Goal: Task Accomplishment & Management: Complete application form

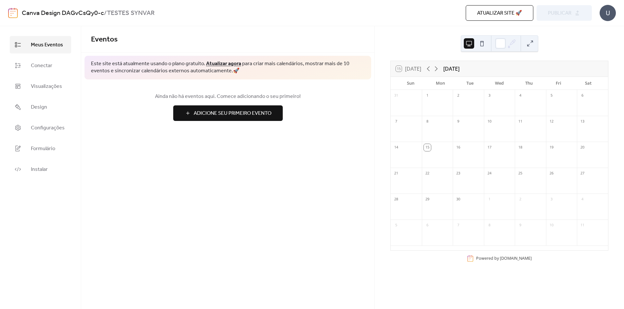
click at [431, 148] on div "15" at bounding box center [426, 147] width 7 height 7
click at [234, 113] on span "Adicione Seu Primeiro Evento" at bounding box center [233, 114] width 78 height 8
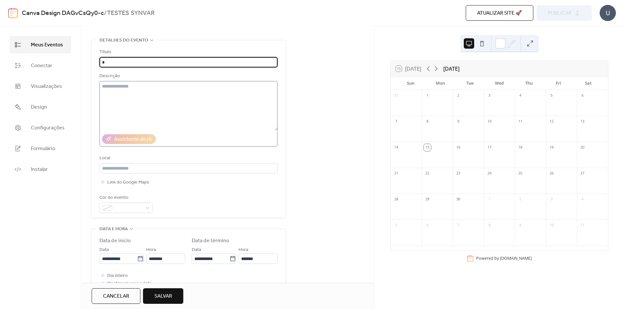
scroll to position [65, 0]
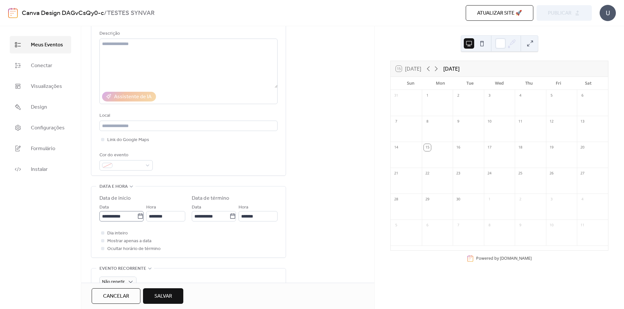
type input "*"
click at [133, 215] on input "**********" at bounding box center [118, 216] width 38 height 10
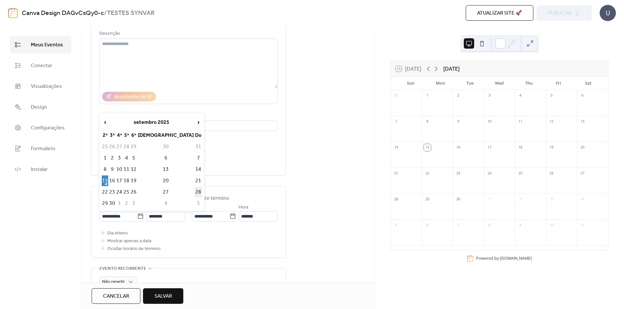
click at [195, 194] on td "28" at bounding box center [198, 192] width 7 height 11
type input "**********"
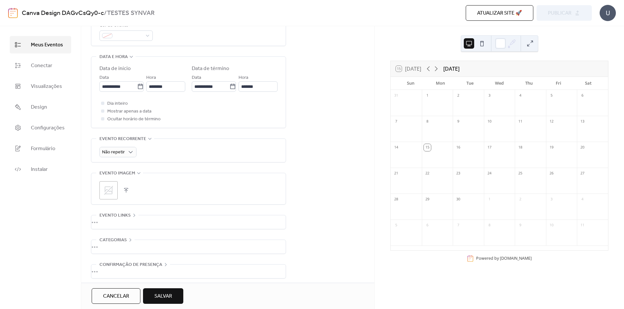
scroll to position [199, 0]
click at [160, 294] on span "Salvar" at bounding box center [163, 297] width 18 height 8
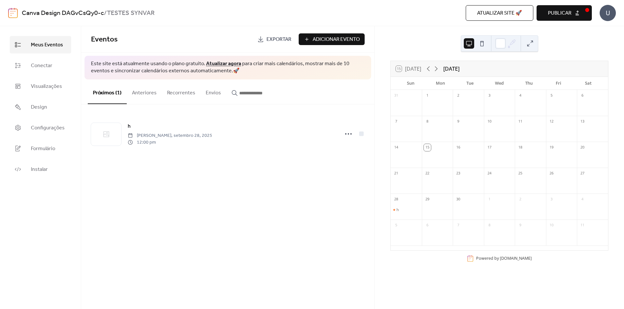
click at [398, 212] on div "h" at bounding box center [405, 210] width 31 height 5
click at [435, 213] on button "Close" at bounding box center [426, 211] width 20 height 11
click at [478, 47] on button at bounding box center [481, 43] width 10 height 10
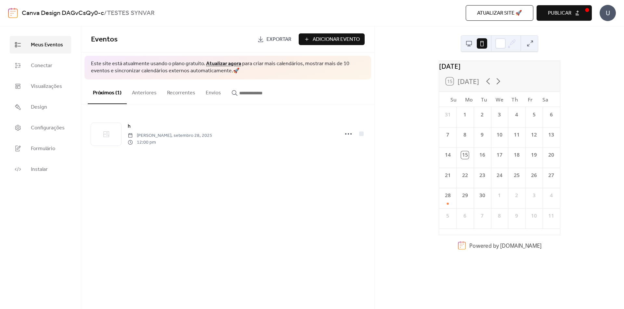
click at [471, 45] on button at bounding box center [468, 43] width 10 height 10
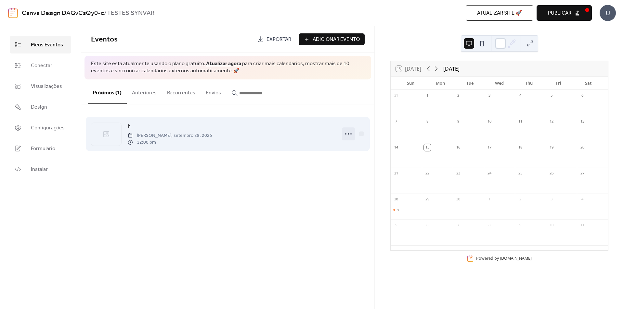
click at [352, 134] on icon at bounding box center [348, 134] width 10 height 10
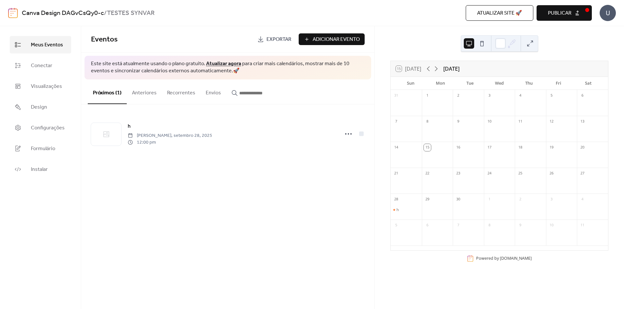
click at [287, 39] on span "Exportar" at bounding box center [278, 40] width 25 height 8
click at [430, 36] on div "15 [DATE] [DATE] Sun Mon Tue Wed Thu Fri Sat 31 1 2 3 4 5 6 7 8 9 10 11 12 13 1…" at bounding box center [498, 167] width 249 height 283
click at [43, 70] on span "Conectar" at bounding box center [41, 66] width 21 height 8
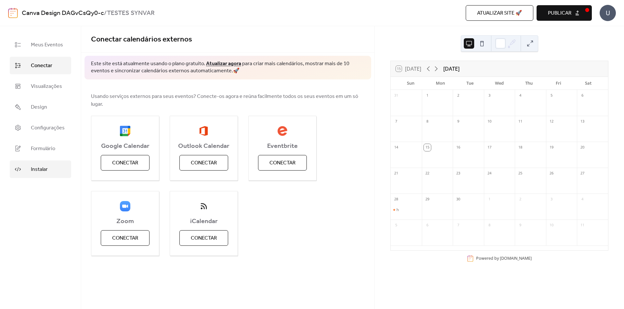
click at [28, 169] on link "Instalar" at bounding box center [40, 170] width 61 height 18
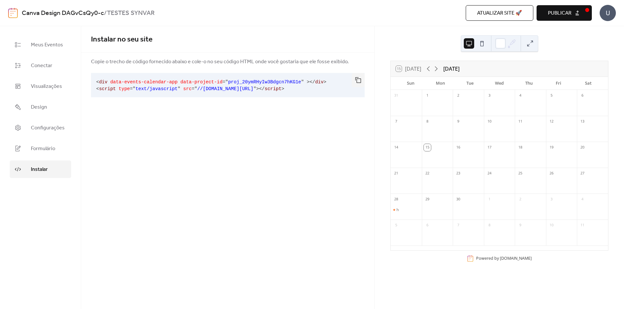
click at [30, 158] on ul "Meus Eventos Conectar Visualizações Design Configurações Formulário Instalar" at bounding box center [40, 107] width 61 height 142
click at [32, 152] on span "Formulário" at bounding box center [43, 149] width 24 height 8
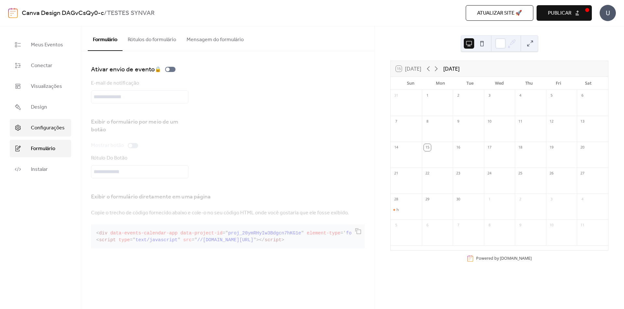
click at [43, 124] on span "Configurações" at bounding box center [48, 128] width 34 height 8
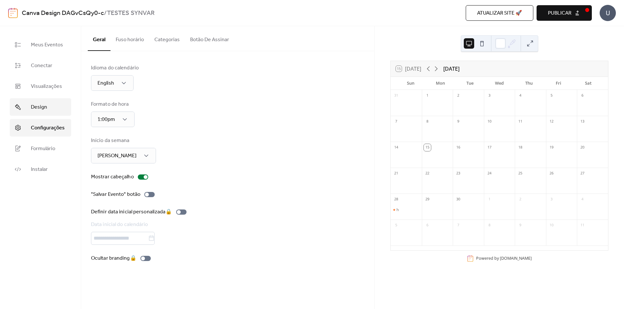
click at [53, 105] on link "Design" at bounding box center [40, 107] width 61 height 18
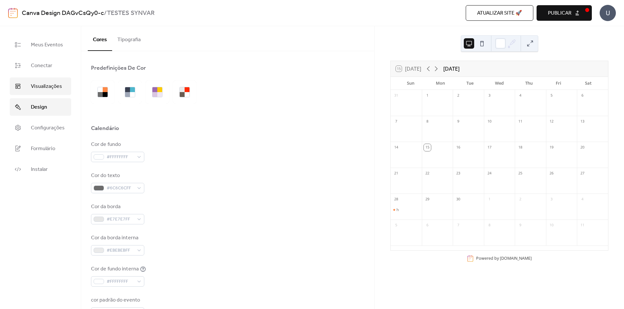
click at [49, 90] on span "Visualizações" at bounding box center [46, 87] width 31 height 8
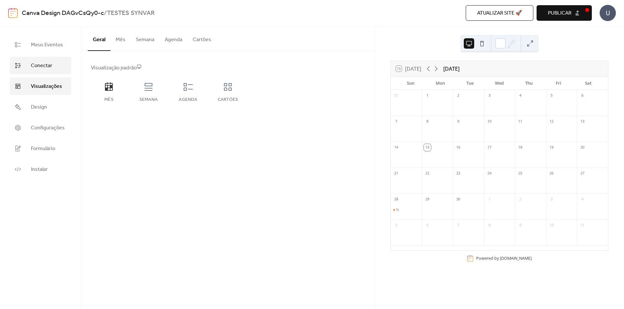
click at [43, 69] on span "Conectar" at bounding box center [41, 66] width 21 height 8
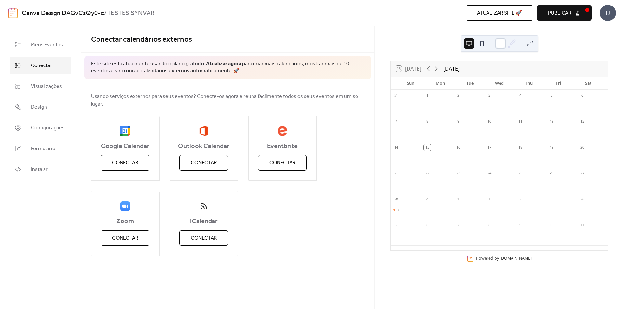
click at [507, 12] on span "Atualizar site 🚀" at bounding box center [499, 13] width 45 height 8
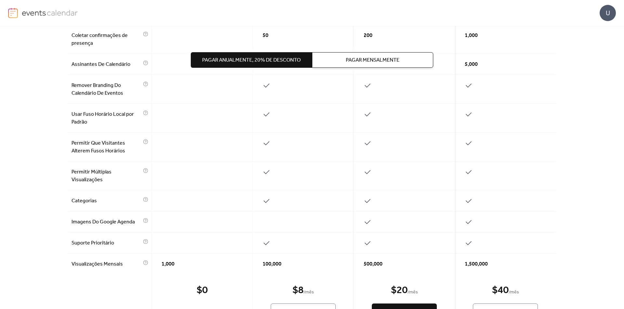
scroll to position [293, 0]
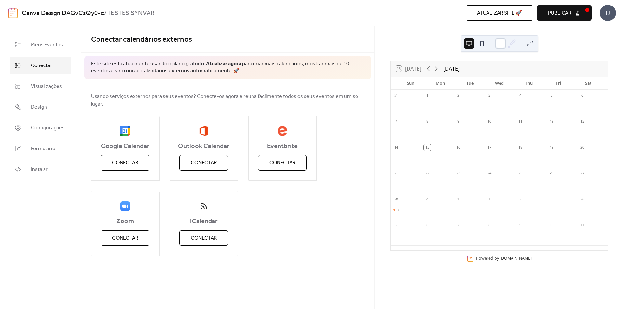
click at [569, 17] on span "Publicar" at bounding box center [559, 13] width 23 height 8
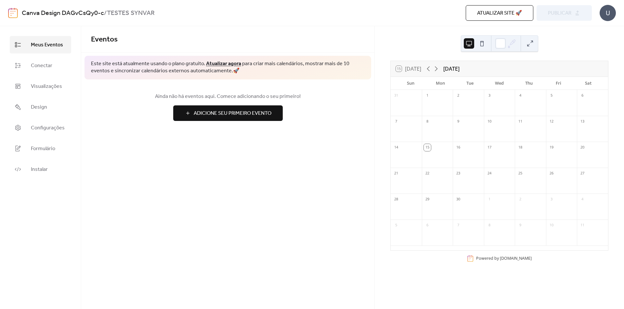
click at [241, 119] on button "Adicione Seu Primeiro Evento" at bounding box center [227, 114] width 109 height 16
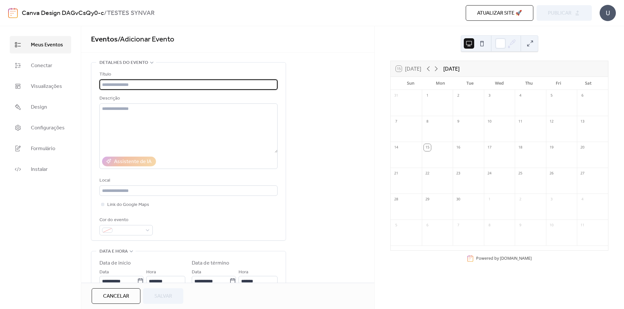
type input "*"
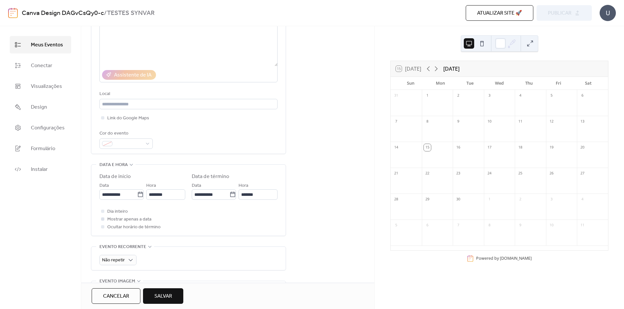
scroll to position [97, 0]
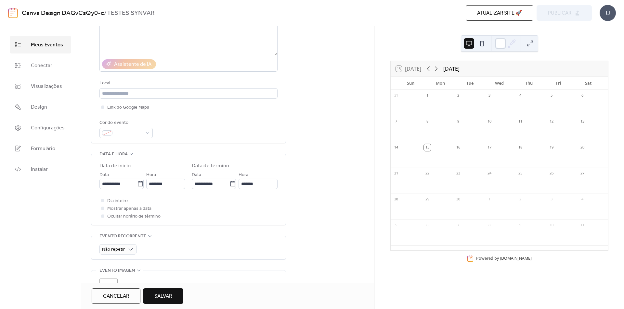
type input "********"
click at [112, 177] on div "**********" at bounding box center [121, 180] width 44 height 18
click at [117, 183] on input "**********" at bounding box center [118, 184] width 38 height 10
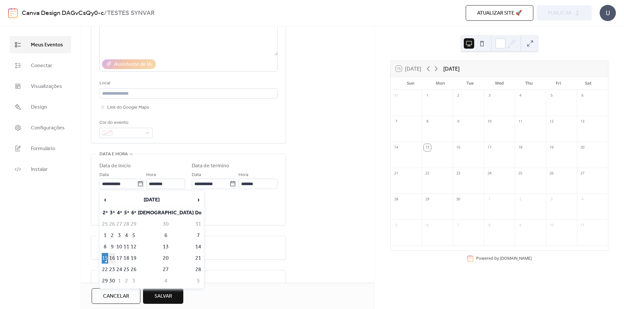
click at [115, 261] on td "16" at bounding box center [112, 258] width 6 height 11
type input "**********"
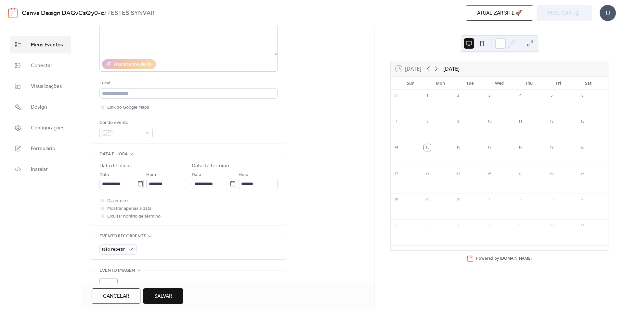
click at [163, 297] on span "Salvar" at bounding box center [163, 297] width 18 height 8
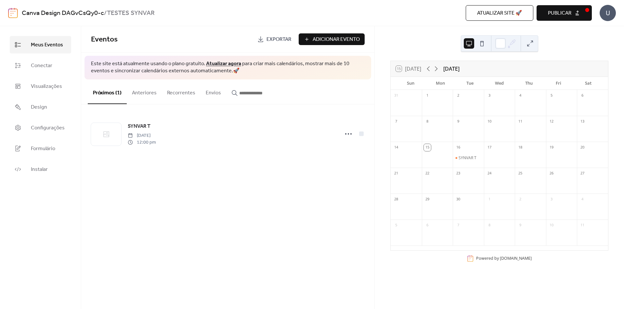
click at [583, 8] on button "Publicar" at bounding box center [563, 13] width 55 height 16
click at [560, 14] on div "Atualizar site 🚀 Visualizar Publicar" at bounding box center [452, 13] width 280 height 16
click at [605, 14] on div "U" at bounding box center [607, 13] width 16 height 16
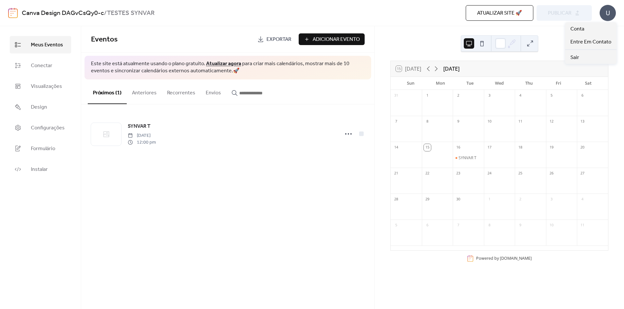
click at [177, 172] on div "Eventos Exportar Adicionar Evento Este site está atualmente usando o plano grat…" at bounding box center [227, 167] width 293 height 283
drag, startPoint x: 128, startPoint y: 13, endPoint x: 156, endPoint y: 13, distance: 27.9
click at [156, 13] on div "Canva Design DAGvCsQy0-c / TESTES SYNVAR" at bounding box center [165, 13] width 286 height 12
click at [146, 15] on b "TESTES SYNVAR" at bounding box center [131, 13] width 48 height 12
click at [72, 13] on link "Canva Design DAGvCsQy0-c" at bounding box center [63, 13] width 82 height 12
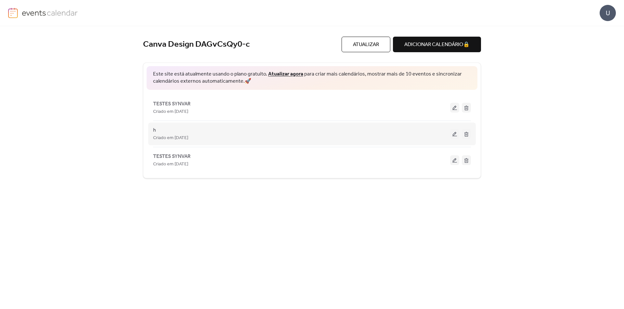
click at [469, 132] on button at bounding box center [465, 134] width 9 height 10
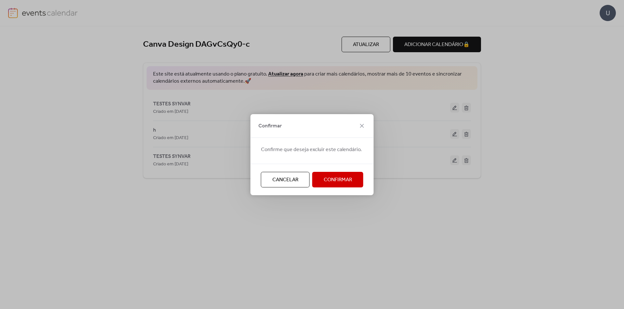
click at [339, 184] on span "Confirmar" at bounding box center [337, 180] width 28 height 8
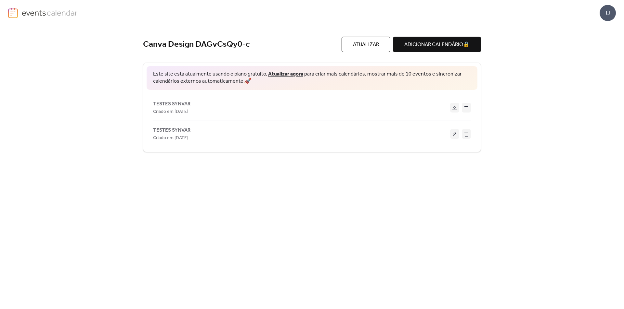
click at [380, 49] on button "Atualizar" at bounding box center [365, 45] width 49 height 16
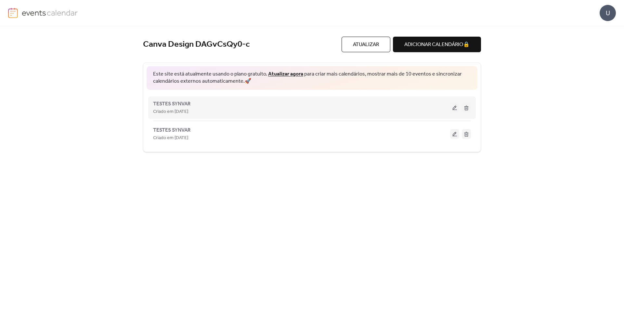
click at [379, 98] on div "TESTES SYNVAR Criado em 15-set-2025" at bounding box center [312, 108] width 318 height 26
click at [336, 108] on div "Criado em 15-set-2025" at bounding box center [301, 112] width 297 height 8
drag, startPoint x: 154, startPoint y: 102, endPoint x: 205, endPoint y: 105, distance: 50.7
click at [154, 102] on span "TESTES SYNVAR" at bounding box center [171, 104] width 37 height 8
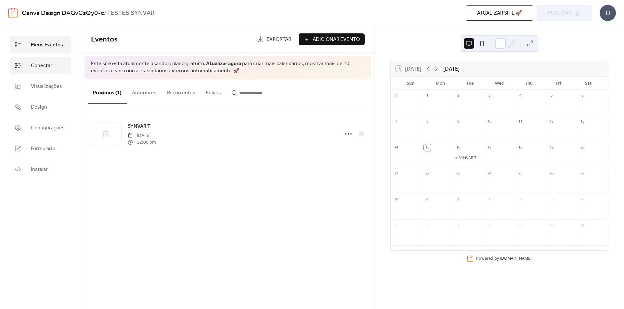
click at [22, 62] on link "Conectar" at bounding box center [40, 66] width 61 height 18
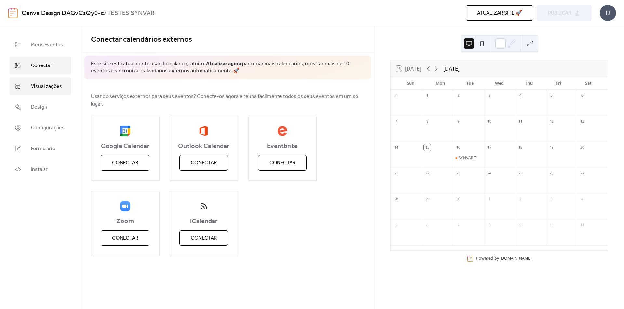
click at [45, 94] on link "Visualizações" at bounding box center [40, 87] width 61 height 18
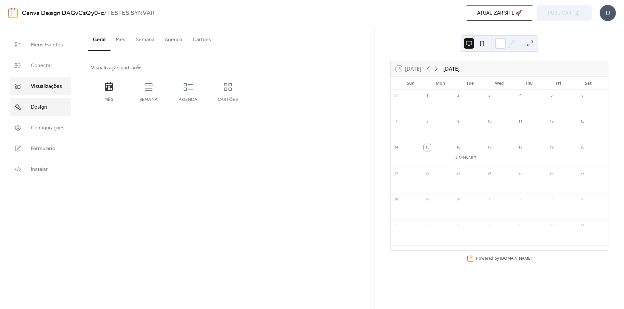
drag, startPoint x: 40, startPoint y: 106, endPoint x: 43, endPoint y: 126, distance: 20.9
click at [40, 106] on span "Design" at bounding box center [39, 108] width 16 height 8
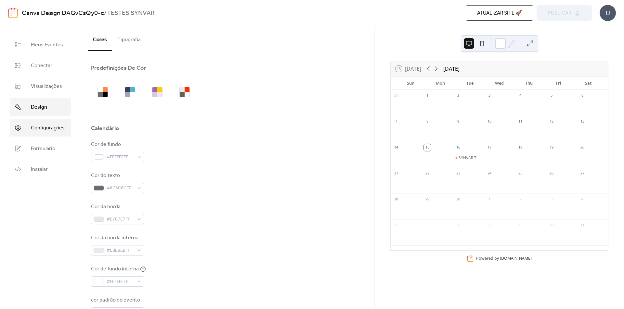
click at [42, 130] on span "Configurações" at bounding box center [48, 128] width 34 height 8
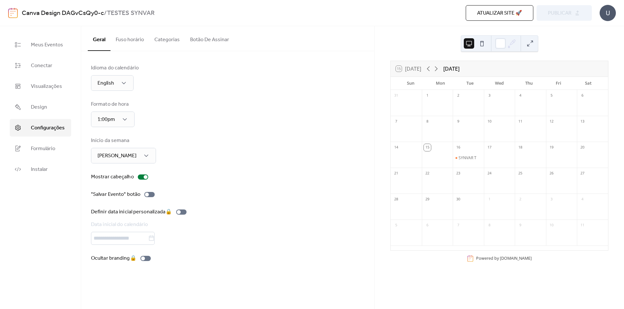
click at [194, 36] on button "Botão De Assinar" at bounding box center [209, 38] width 49 height 24
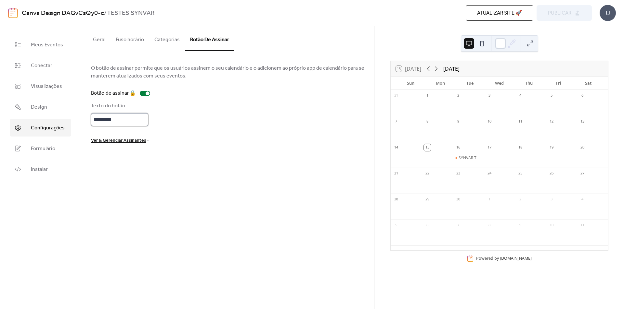
click at [120, 120] on input "*********" at bounding box center [119, 119] width 57 height 13
click at [156, 104] on div "Texto do botão *********" at bounding box center [227, 114] width 273 height 24
click at [39, 153] on span "Formulário" at bounding box center [43, 149] width 24 height 8
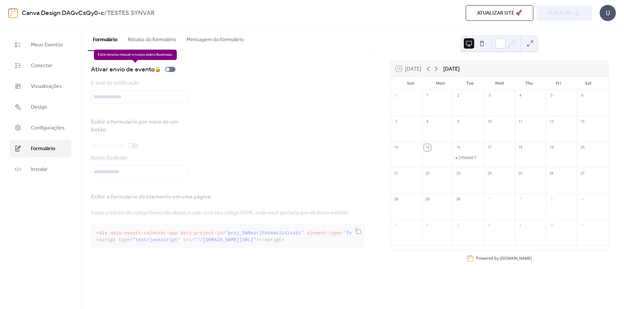
click at [142, 44] on button "Rótulos do formulário" at bounding box center [151, 38] width 59 height 24
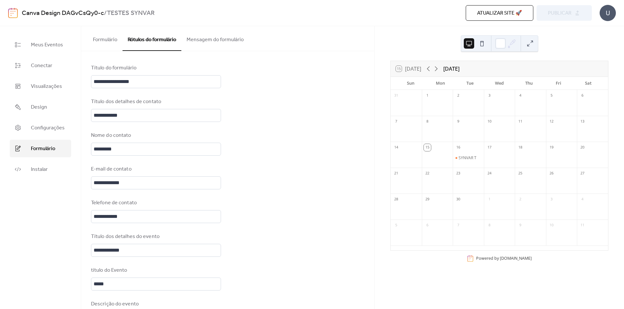
click at [204, 34] on button "Mensagem do formulário" at bounding box center [215, 38] width 68 height 24
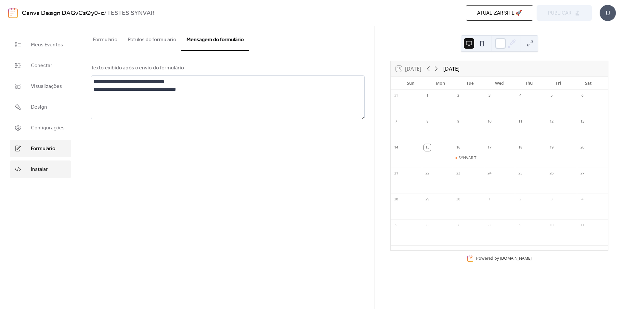
click at [23, 174] on link "Instalar" at bounding box center [40, 170] width 61 height 18
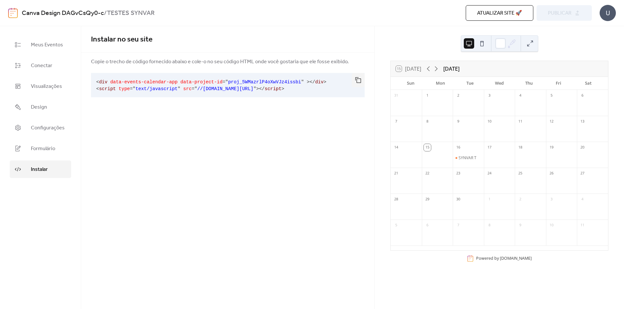
click at [512, 12] on span "Atualizar site 🚀" at bounding box center [499, 13] width 45 height 8
click at [39, 43] on span "Meus Eventos" at bounding box center [47, 45] width 32 height 8
